Goal: Navigation & Orientation: Find specific page/section

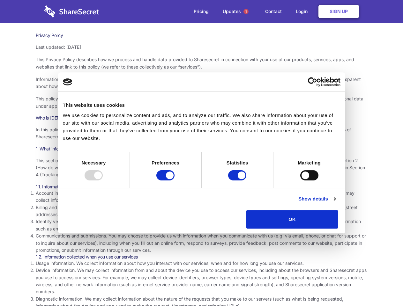
click at [103, 181] on div at bounding box center [94, 175] width 18 height 10
click at [175, 181] on input "Preferences" at bounding box center [165, 175] width 18 height 10
checkbox input "false"
click at [238, 181] on input "Statistics" at bounding box center [237, 175] width 18 height 10
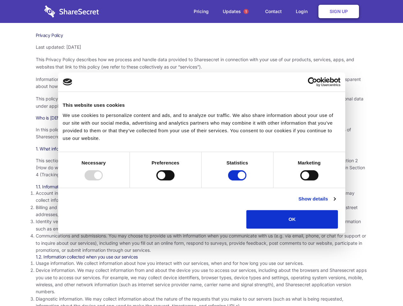
checkbox input "false"
click at [300, 181] on input "Marketing" at bounding box center [309, 175] width 18 height 10
checkbox input "true"
click at [335, 203] on link "Show details" at bounding box center [316, 199] width 37 height 8
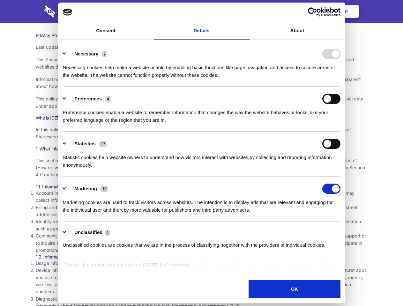
click at [341, 87] on li "Necessary 7 Necessary cookies help make a website usable by enabling basic func…" at bounding box center [202, 64] width 278 height 45
click at [246, 11] on span "1" at bounding box center [246, 11] width 5 height 5
